Goal: Transaction & Acquisition: Download file/media

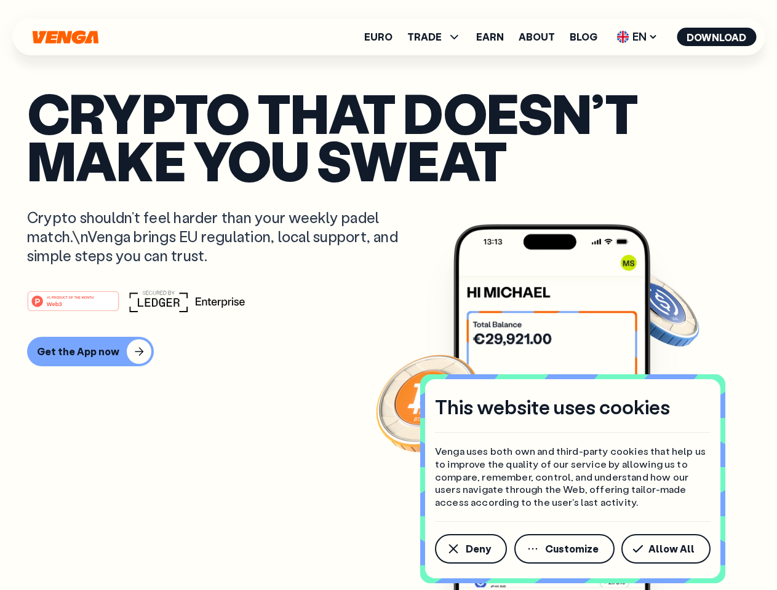
click at [388, 295] on div "#1 PRODUCT OF THE MONTH Web3" at bounding box center [388, 301] width 722 height 22
click at [470, 549] on span "Deny" at bounding box center [477, 549] width 25 height 10
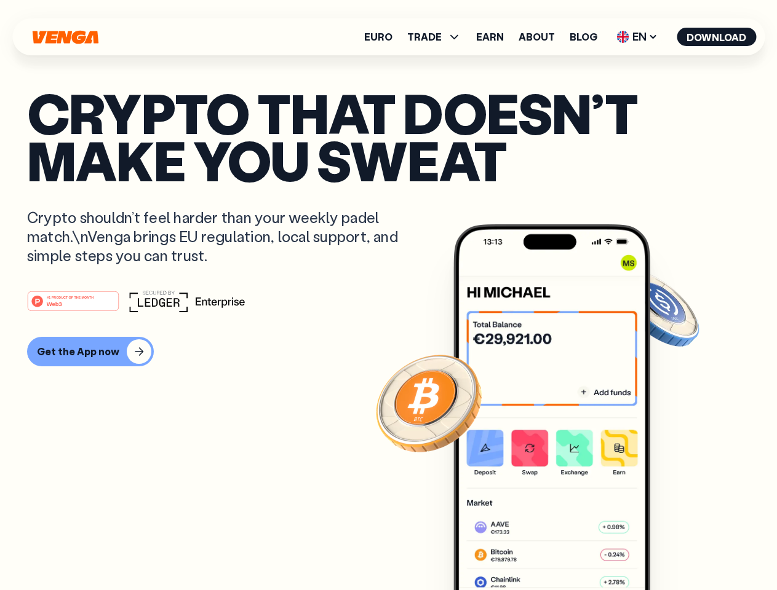
click at [565, 549] on img at bounding box center [551, 430] width 197 height 412
click at [668, 549] on article "Crypto that doesn’t make you sweat Crypto shouldn’t feel harder than your weekl…" at bounding box center [388, 319] width 722 height 461
click at [438, 37] on span "TRADE" at bounding box center [424, 37] width 34 height 10
click at [637, 37] on span "EN" at bounding box center [637, 37] width 50 height 20
click at [716, 37] on button "Download" at bounding box center [715, 37] width 79 height 18
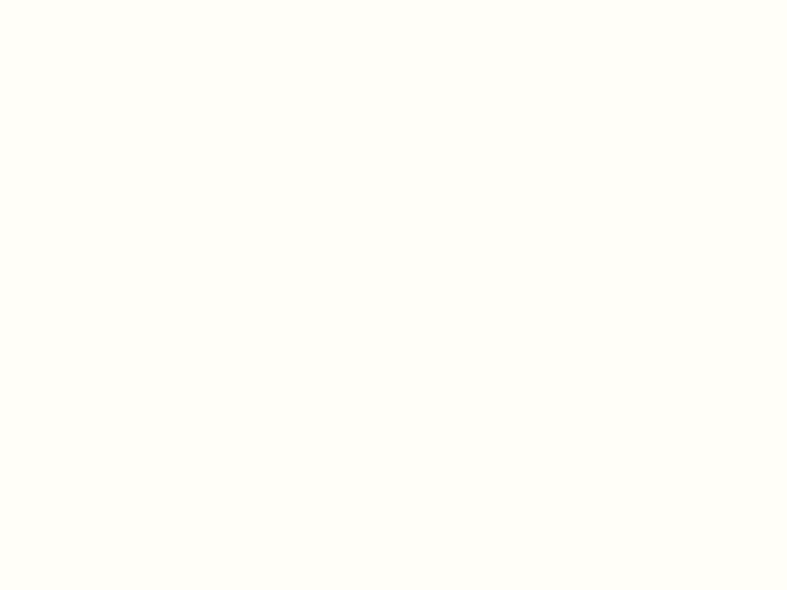
click at [89, 0] on html "This website uses cookies Venga uses both own and third-party cookies that help…" at bounding box center [393, 0] width 787 height 0
click at [75, 0] on html "This website uses cookies Venga uses both own and third-party cookies that help…" at bounding box center [393, 0] width 787 height 0
